Goal: Check status

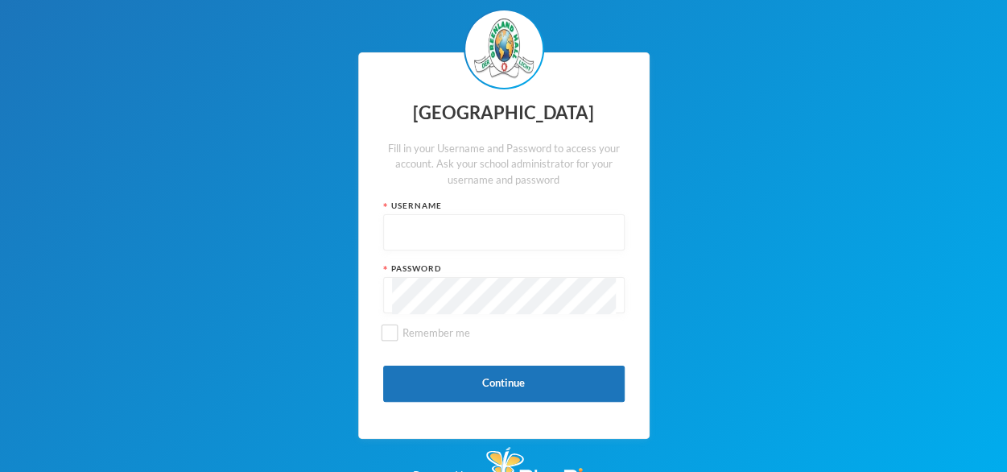
click at [428, 230] on input "text" at bounding box center [504, 233] width 224 height 36
type input "P-J124"
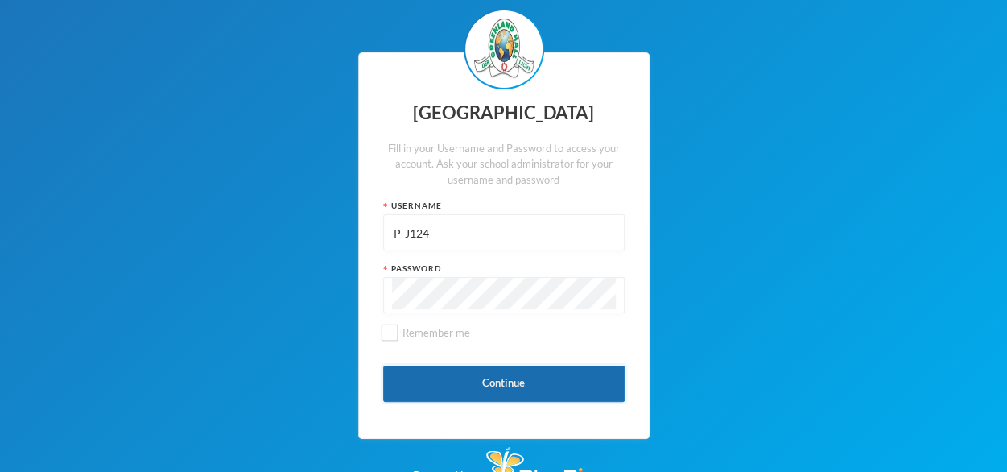
click at [506, 377] on button "Continue" at bounding box center [504, 384] width 242 height 36
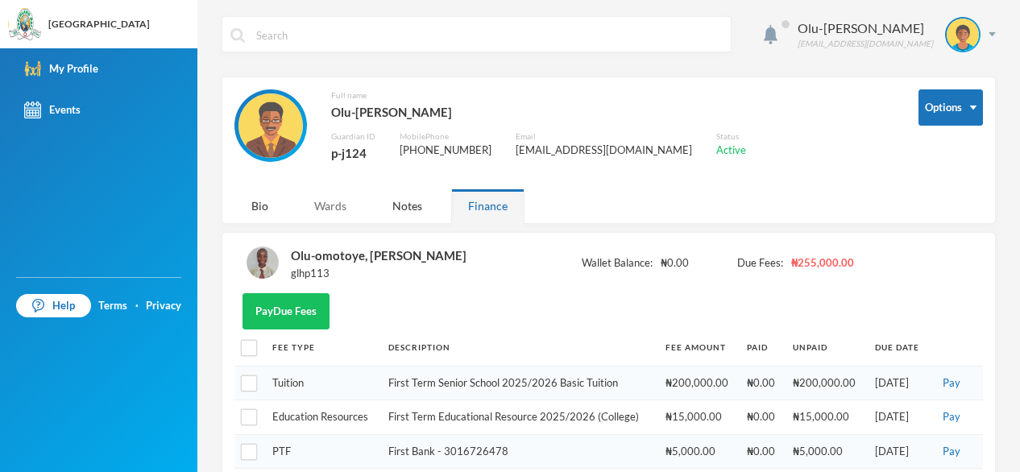
click at [324, 213] on div "Wards" at bounding box center [330, 205] width 66 height 35
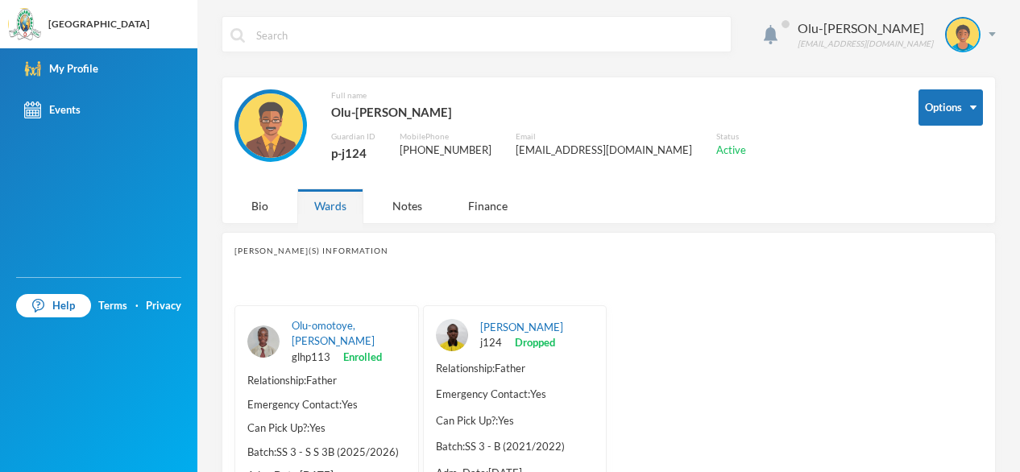
click at [322, 331] on div "Olu-omotoye, Ogooluwa Ayomikun glhp113 Enrolled" at bounding box center [349, 342] width 114 height 48
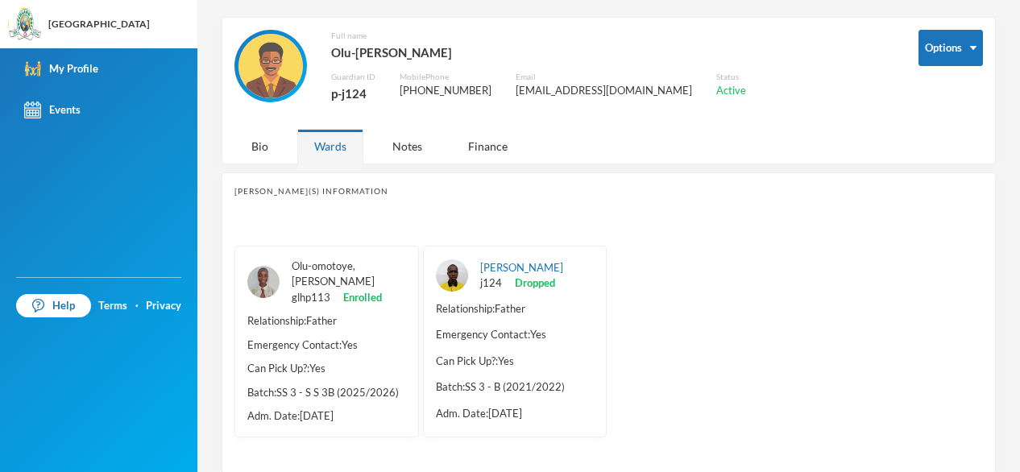
scroll to position [76, 0]
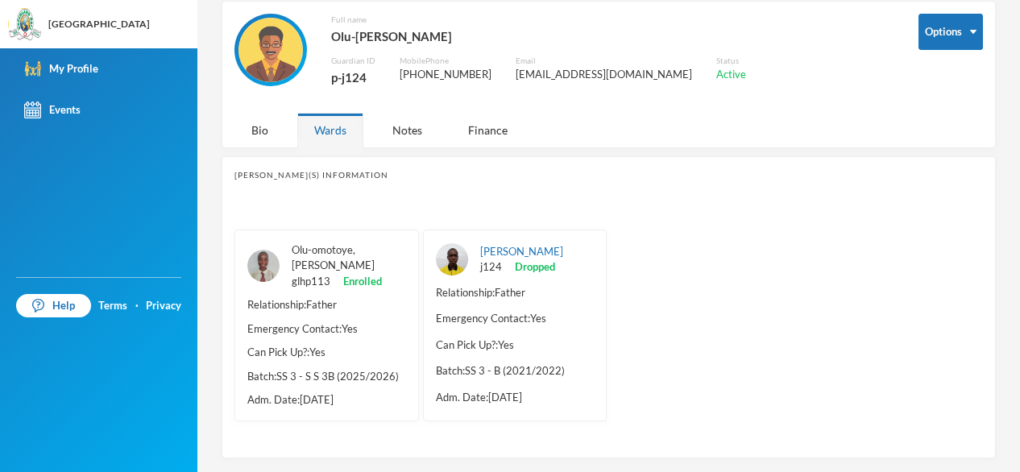
click at [316, 264] on link "Olu-omotoye, [PERSON_NAME]" at bounding box center [333, 257] width 83 height 29
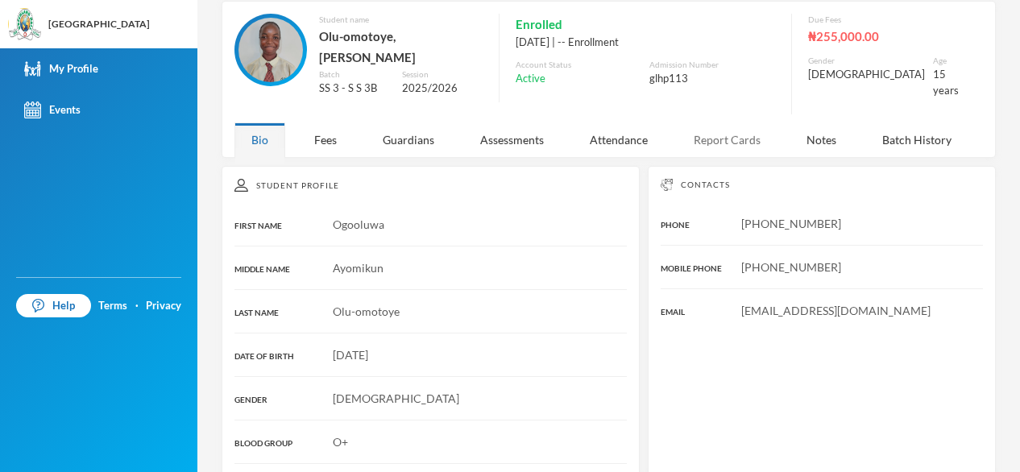
click at [715, 139] on div "Report Cards" at bounding box center [726, 139] width 101 height 35
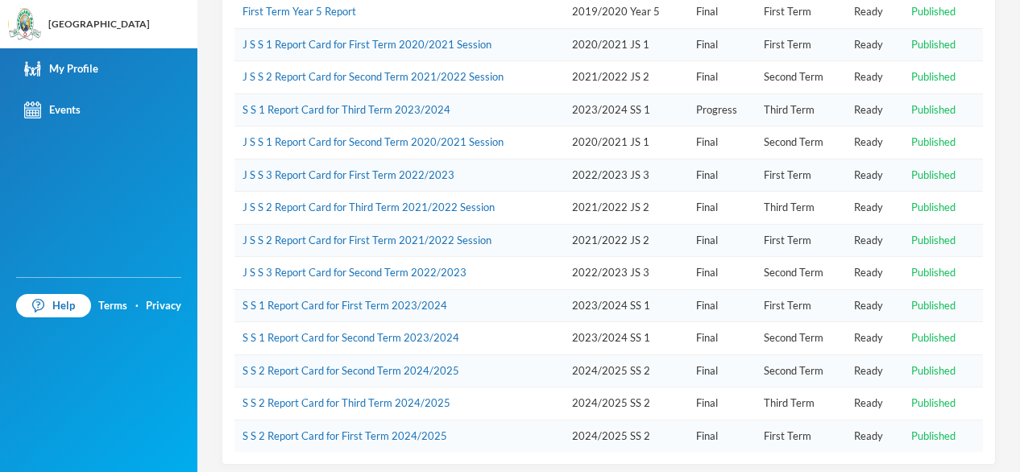
scroll to position [365, 0]
click at [359, 428] on link "S S 2 Report Card for First Term 2024/2025" at bounding box center [344, 434] width 205 height 13
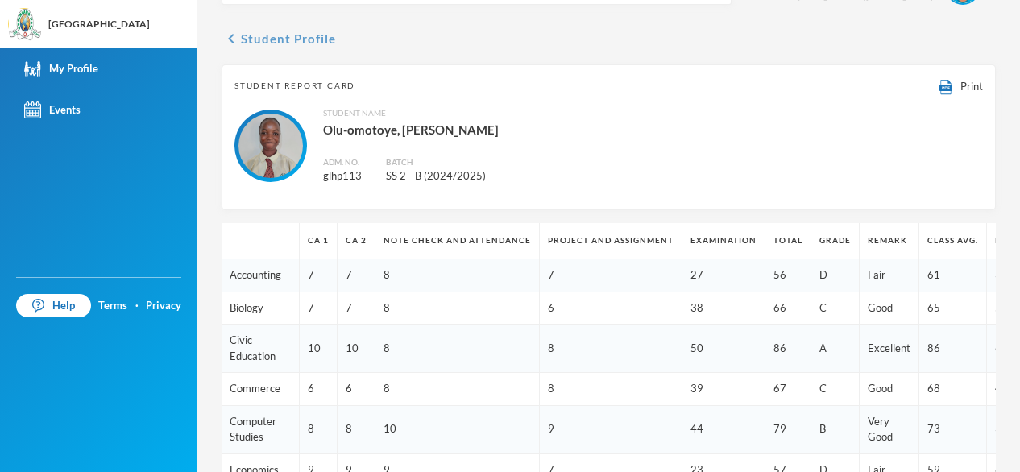
click at [235, 38] on icon "chevron_left" at bounding box center [230, 38] width 19 height 19
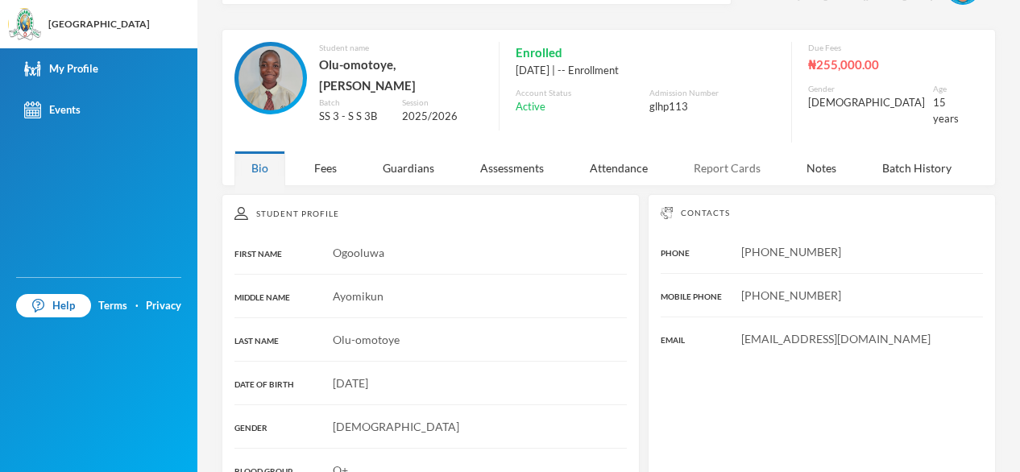
click at [714, 163] on div "Report Cards" at bounding box center [726, 168] width 101 height 35
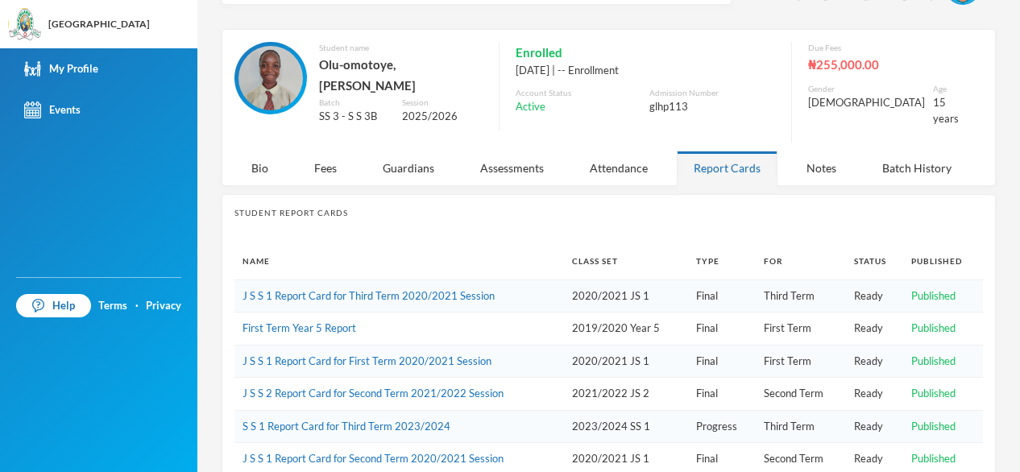
scroll to position [365, 0]
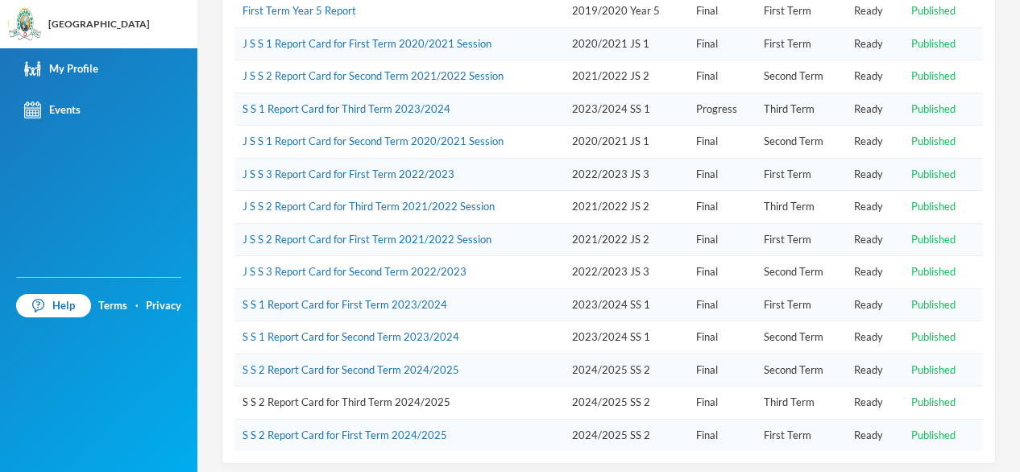
click at [398, 397] on link "S S 2 Report Card for Third Term 2024/2025" at bounding box center [346, 401] width 208 height 13
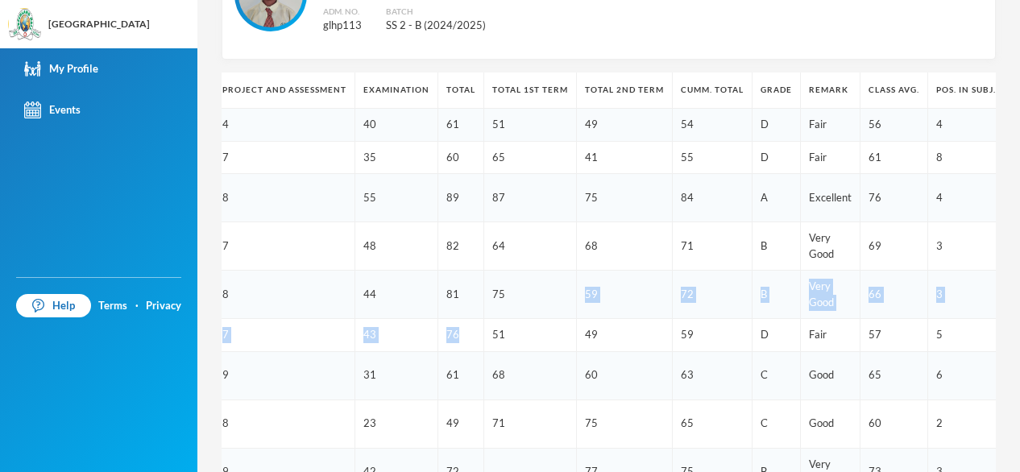
scroll to position [0, 337]
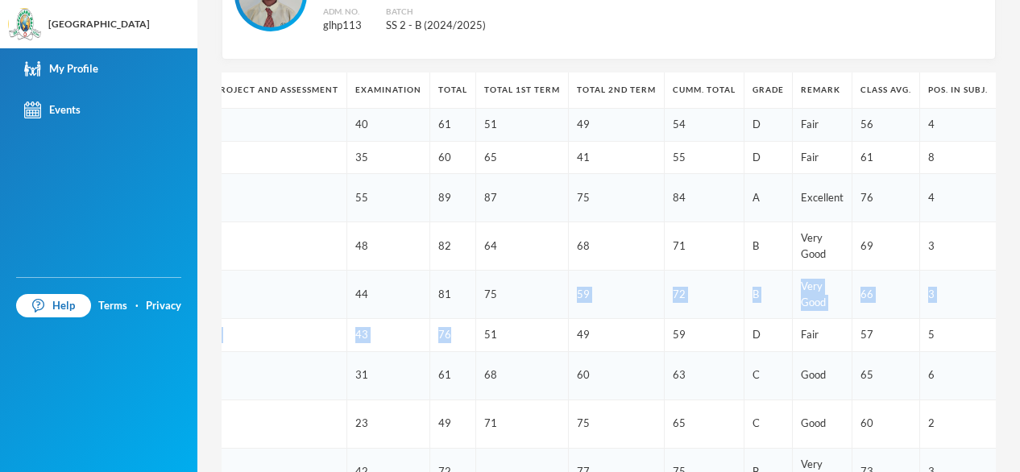
click at [939, 223] on td "3" at bounding box center [958, 246] width 77 height 48
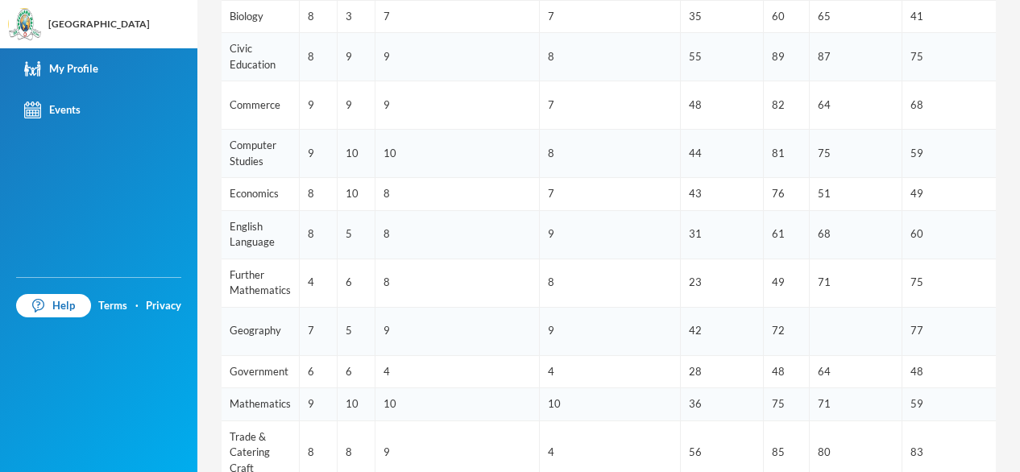
scroll to position [338, 0]
